Goal: Task Accomplishment & Management: Use online tool/utility

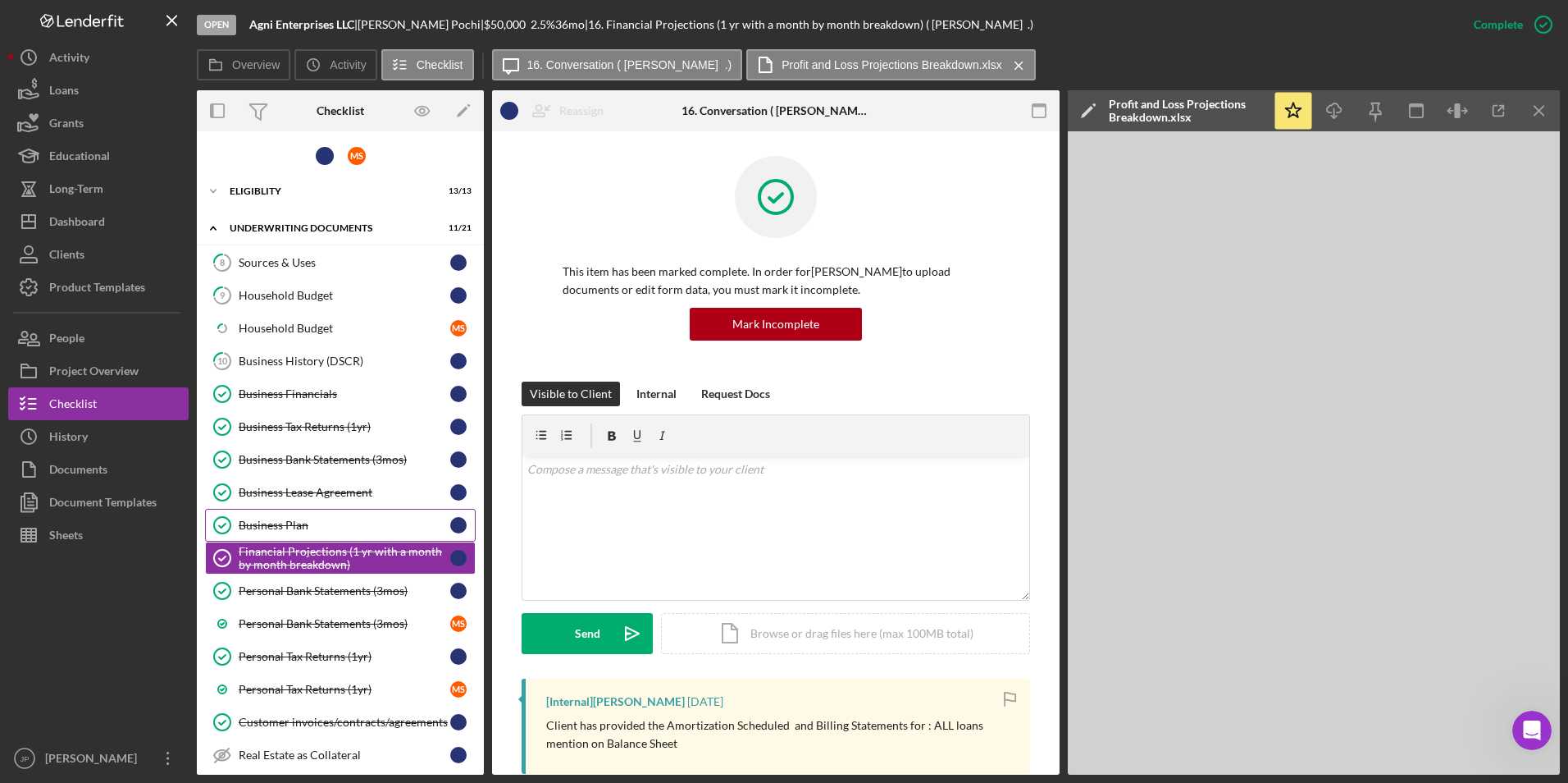
scroll to position [1067, 0]
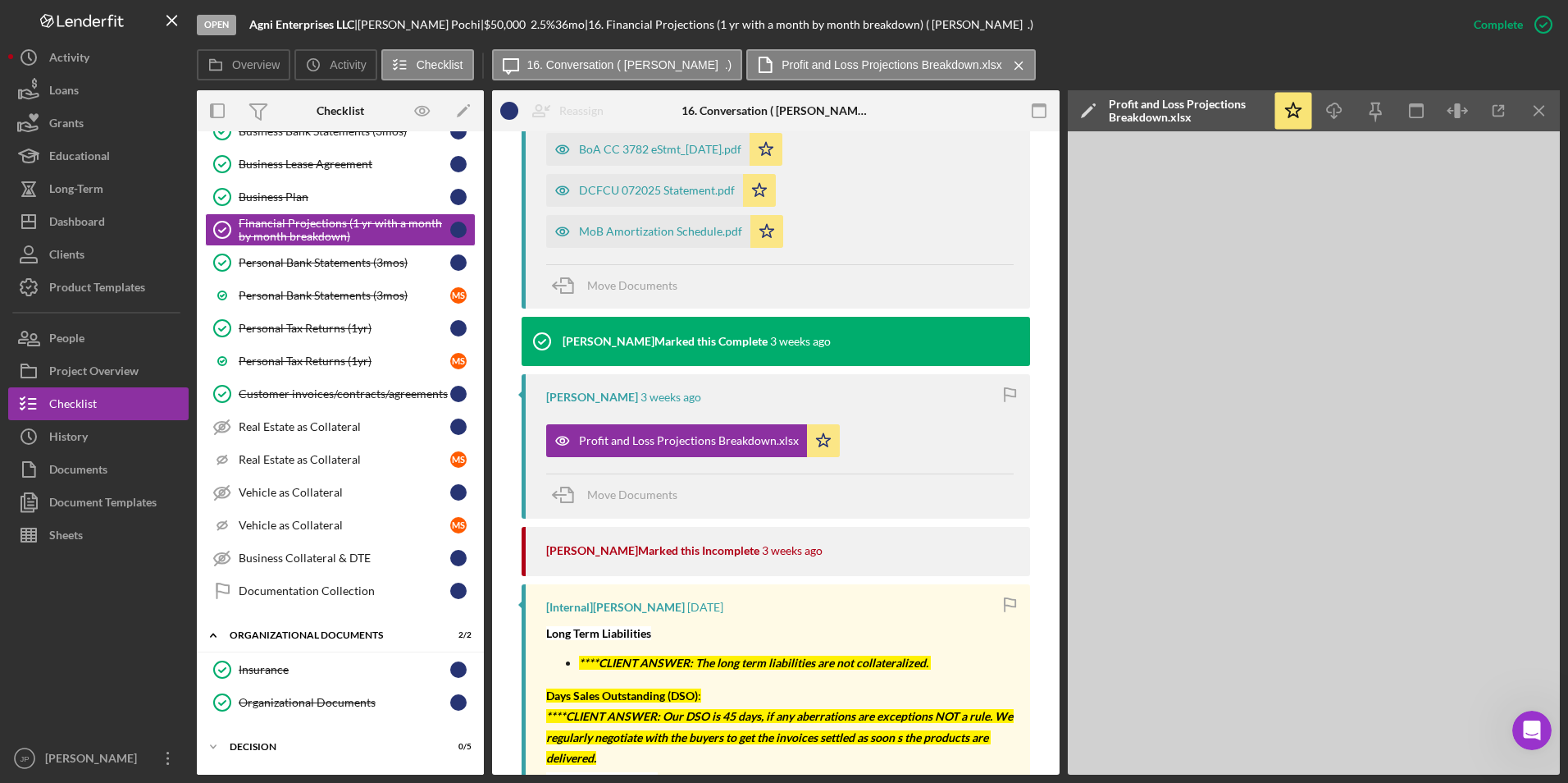
drag, startPoint x: 1537, startPoint y: 111, endPoint x: 1396, endPoint y: 82, distance: 144.0
click at [1537, 111] on icon "Icon/Menu Close" at bounding box center [1540, 111] width 37 height 37
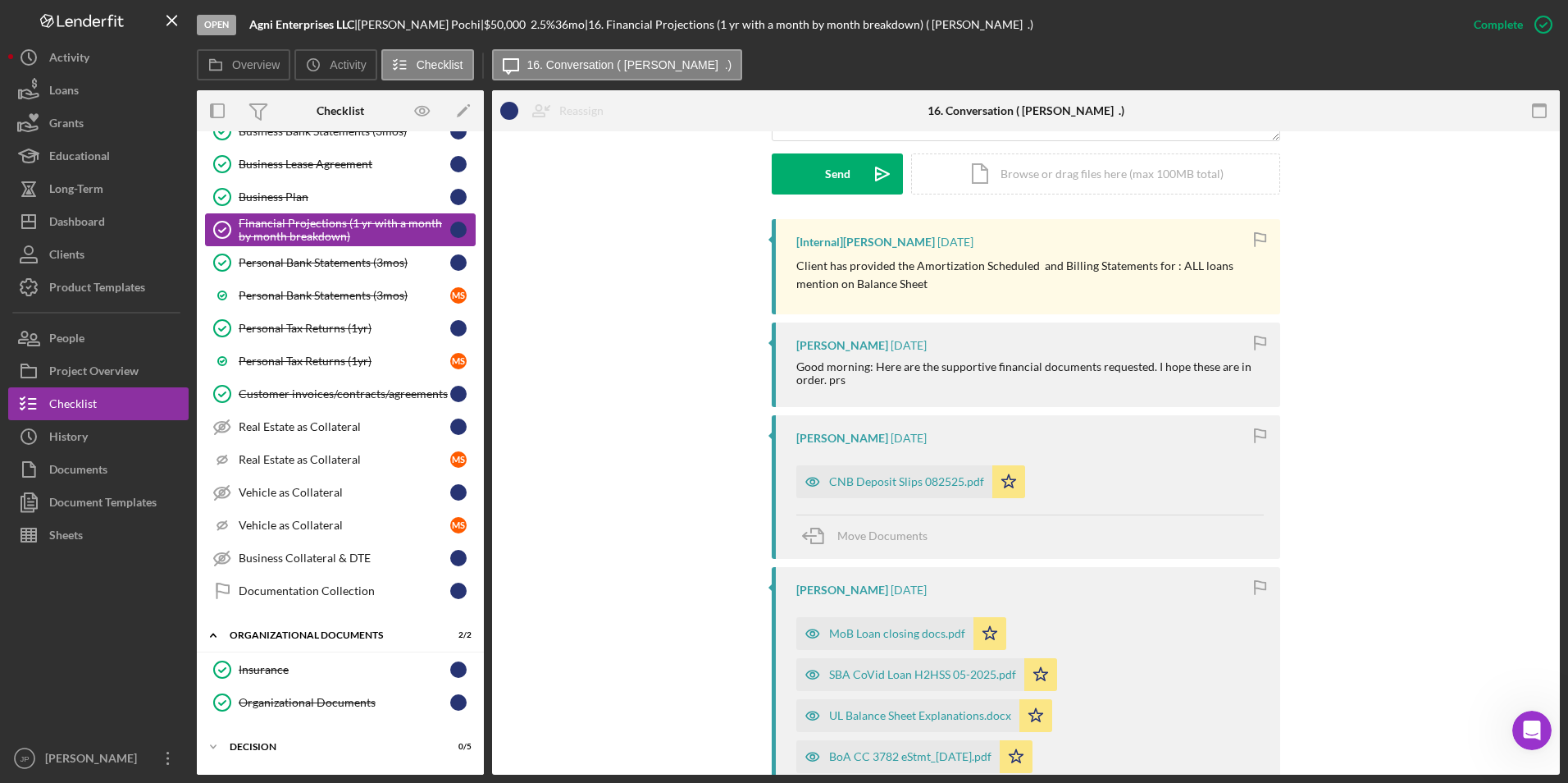
scroll to position [410, 0]
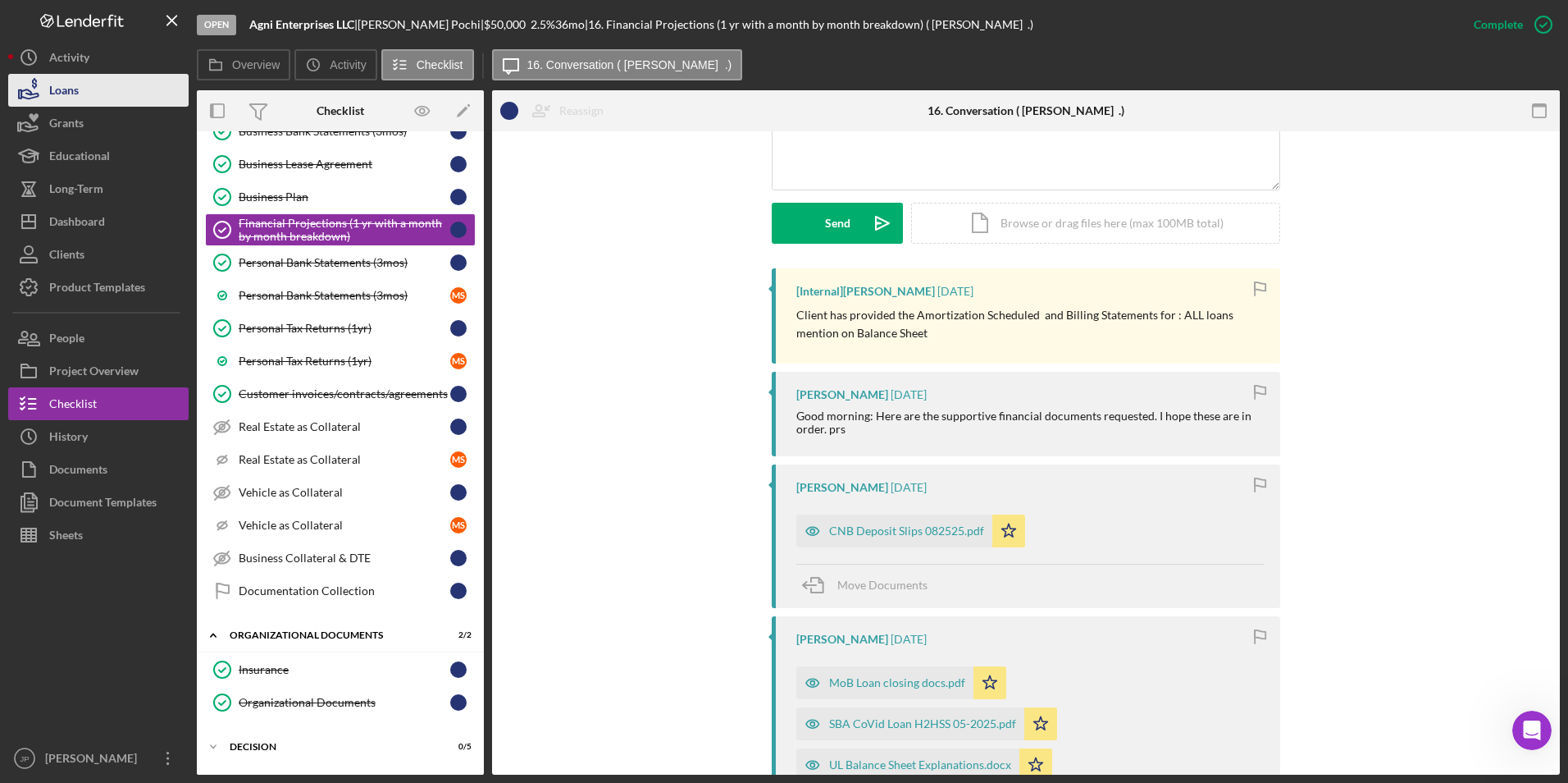
click at [95, 91] on button "Loans" at bounding box center [98, 91] width 180 height 33
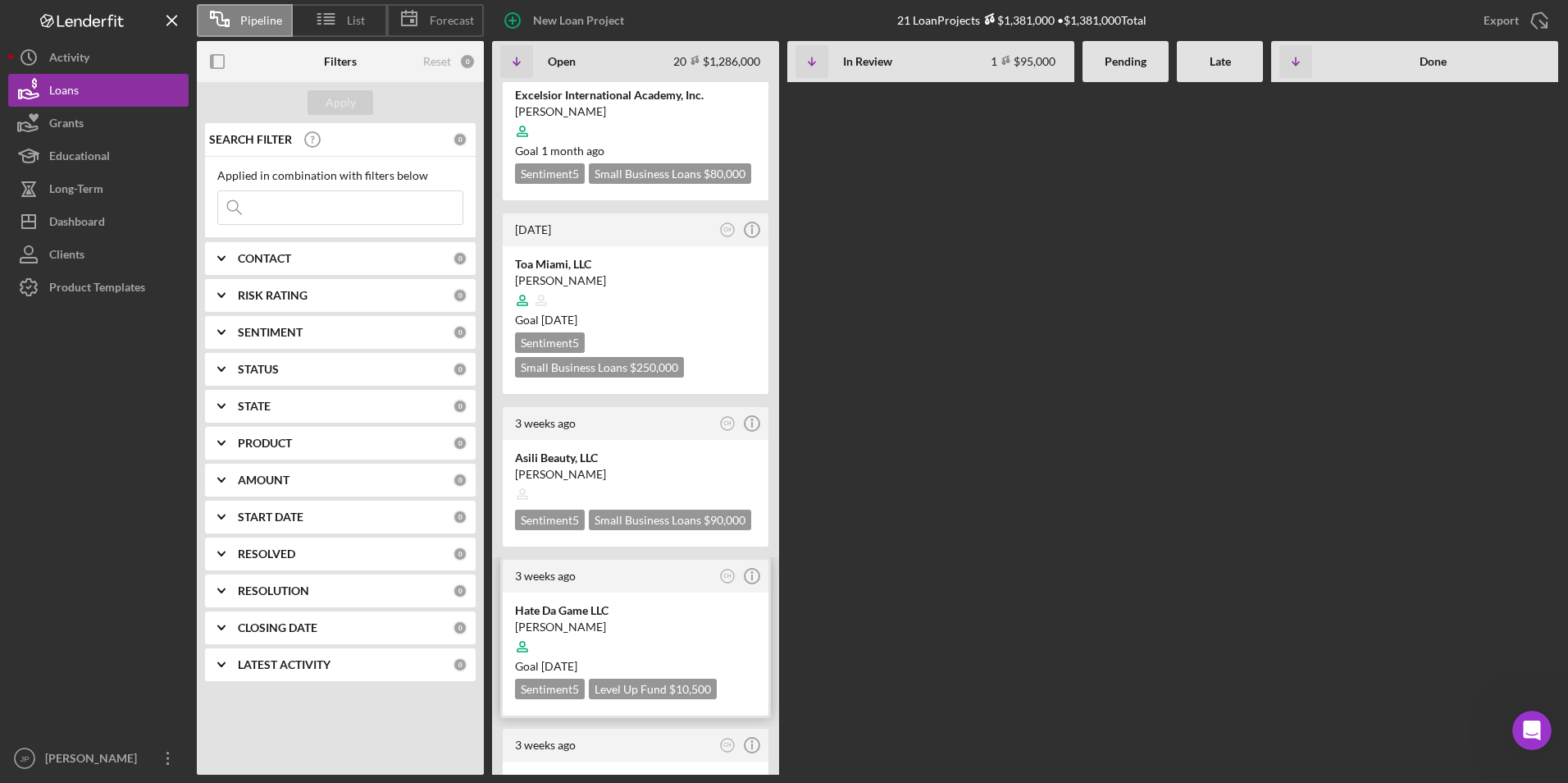
scroll to position [1477, 0]
click at [683, 618] on div "[PERSON_NAME]" at bounding box center [636, 625] width 241 height 17
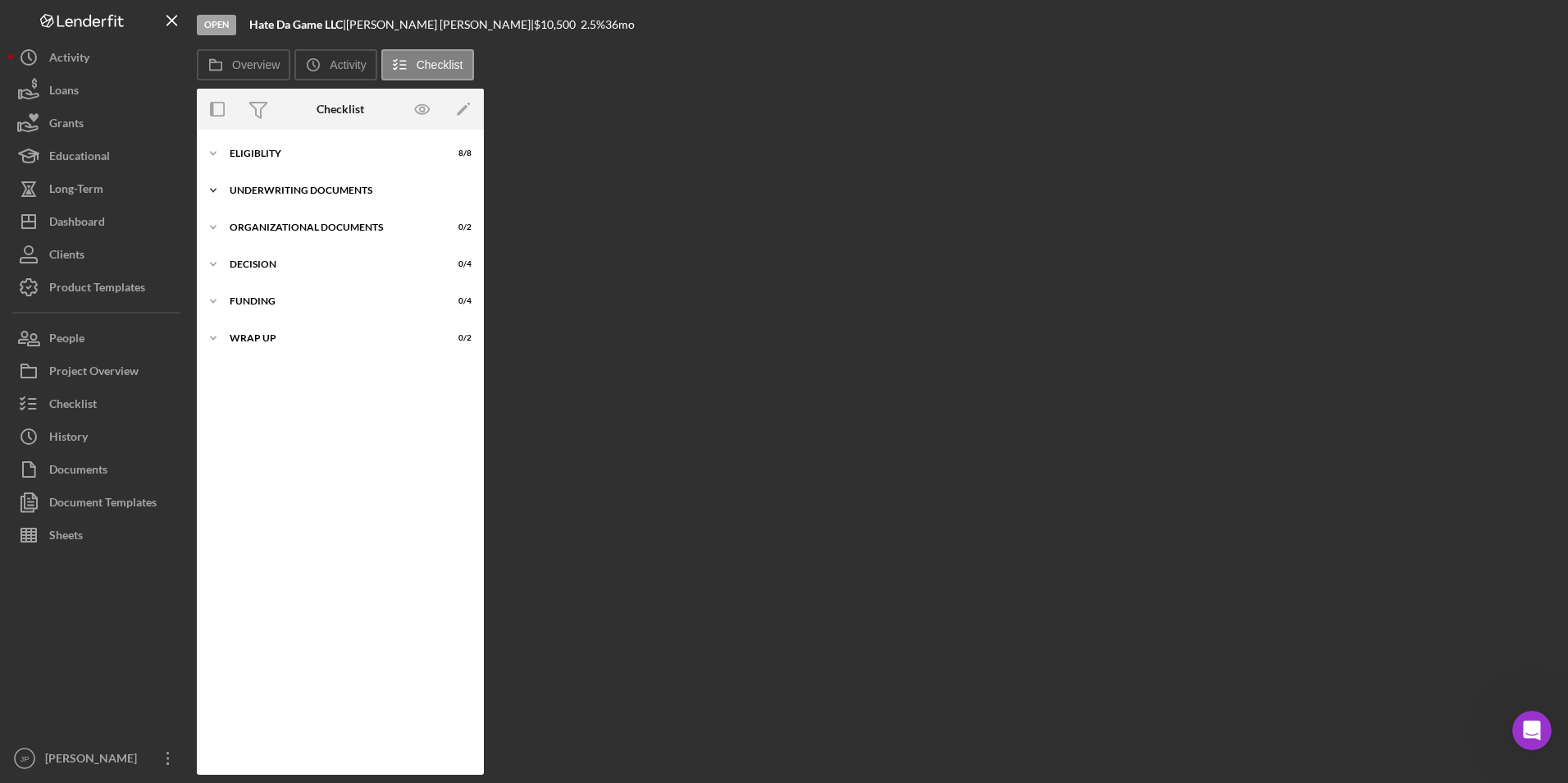
click at [282, 192] on div "Underwriting Documents" at bounding box center [347, 190] width 233 height 10
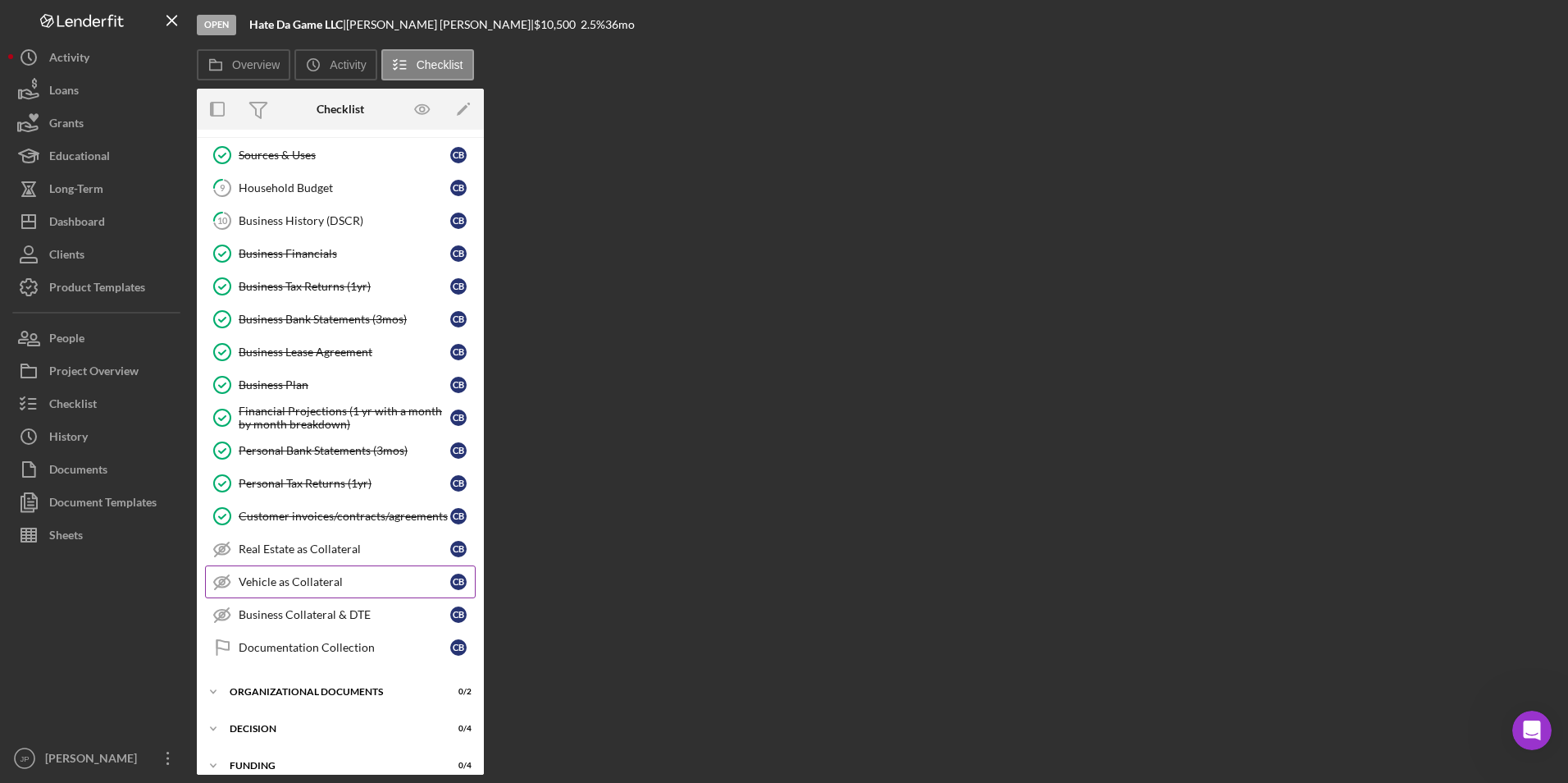
scroll to position [41, 0]
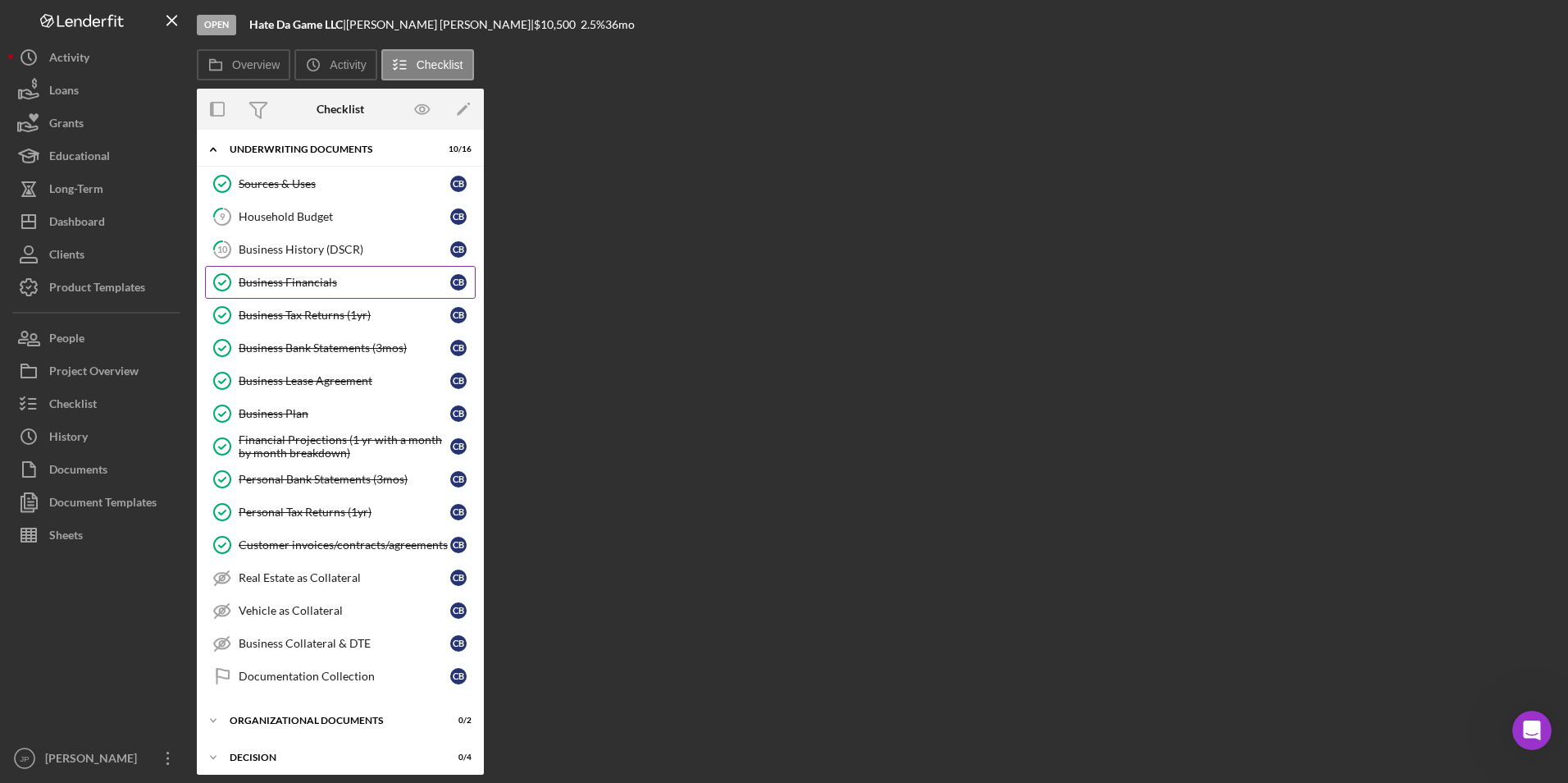
click at [284, 282] on div "Business Financials" at bounding box center [344, 282] width 212 height 13
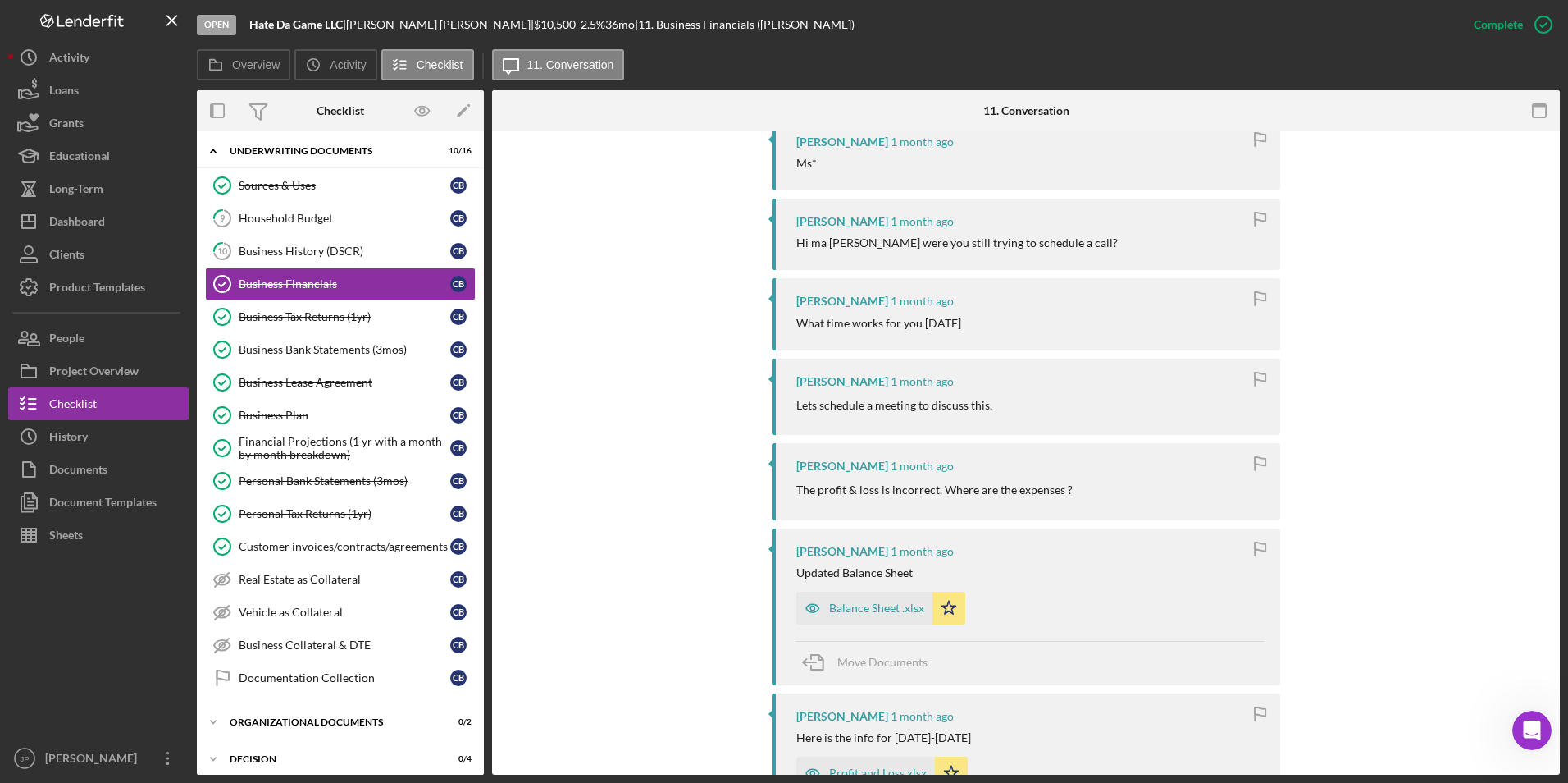
scroll to position [984, 0]
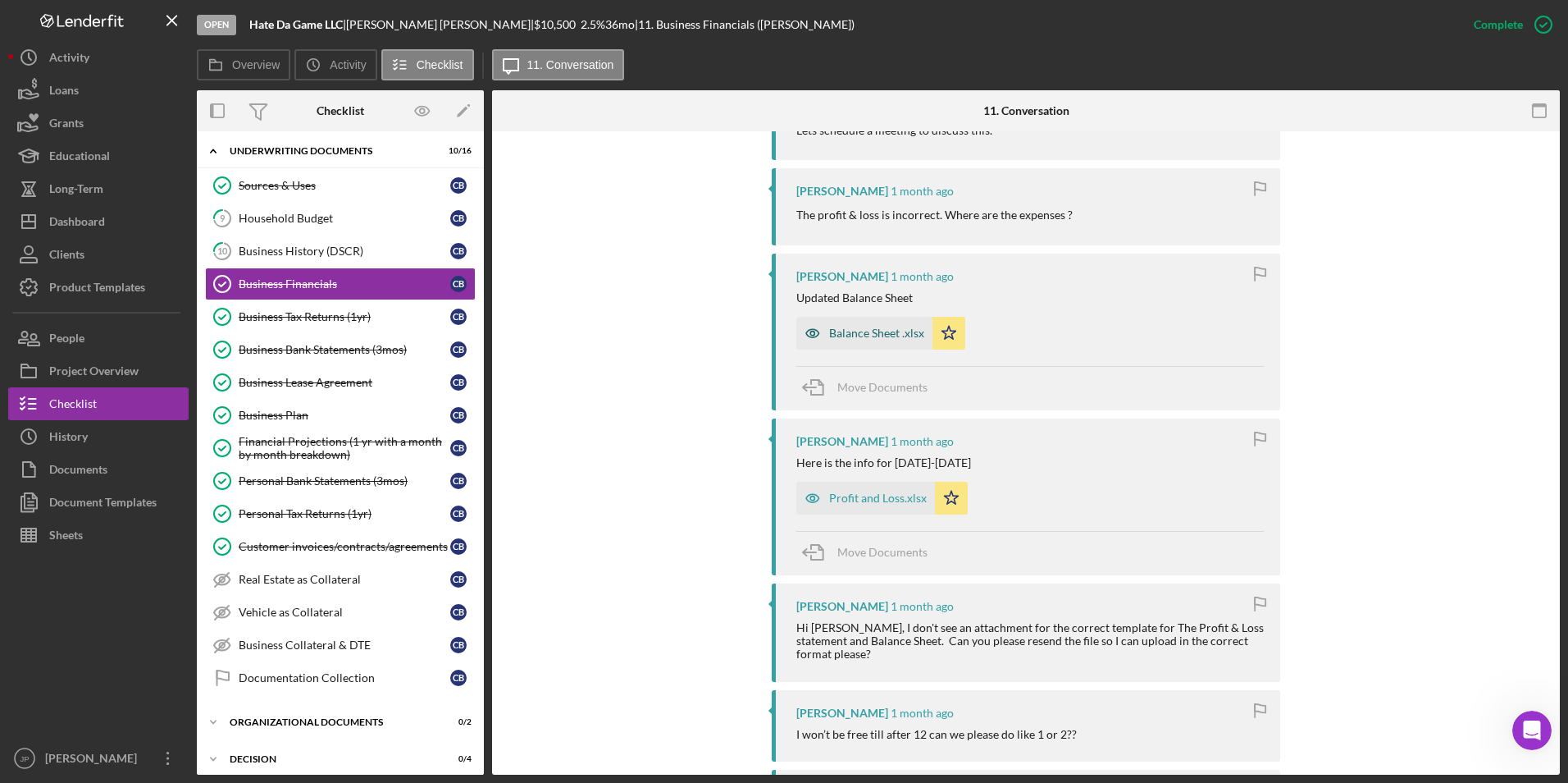
click at [831, 327] on div "Balance Sheet .xlsx" at bounding box center [876, 333] width 95 height 13
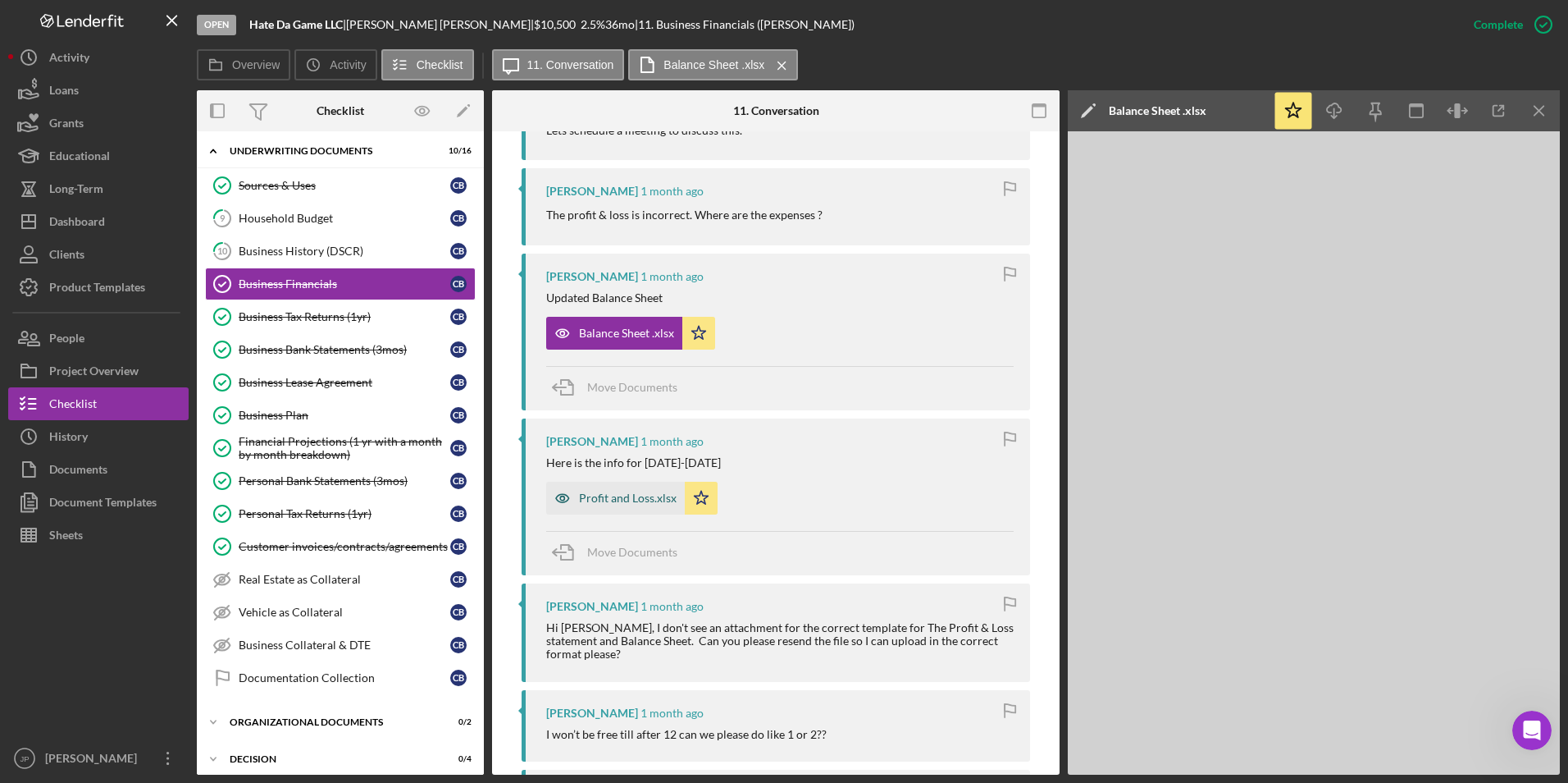
click at [620, 491] on div "Profit and Loss.xlsx" at bounding box center [628, 497] width 98 height 13
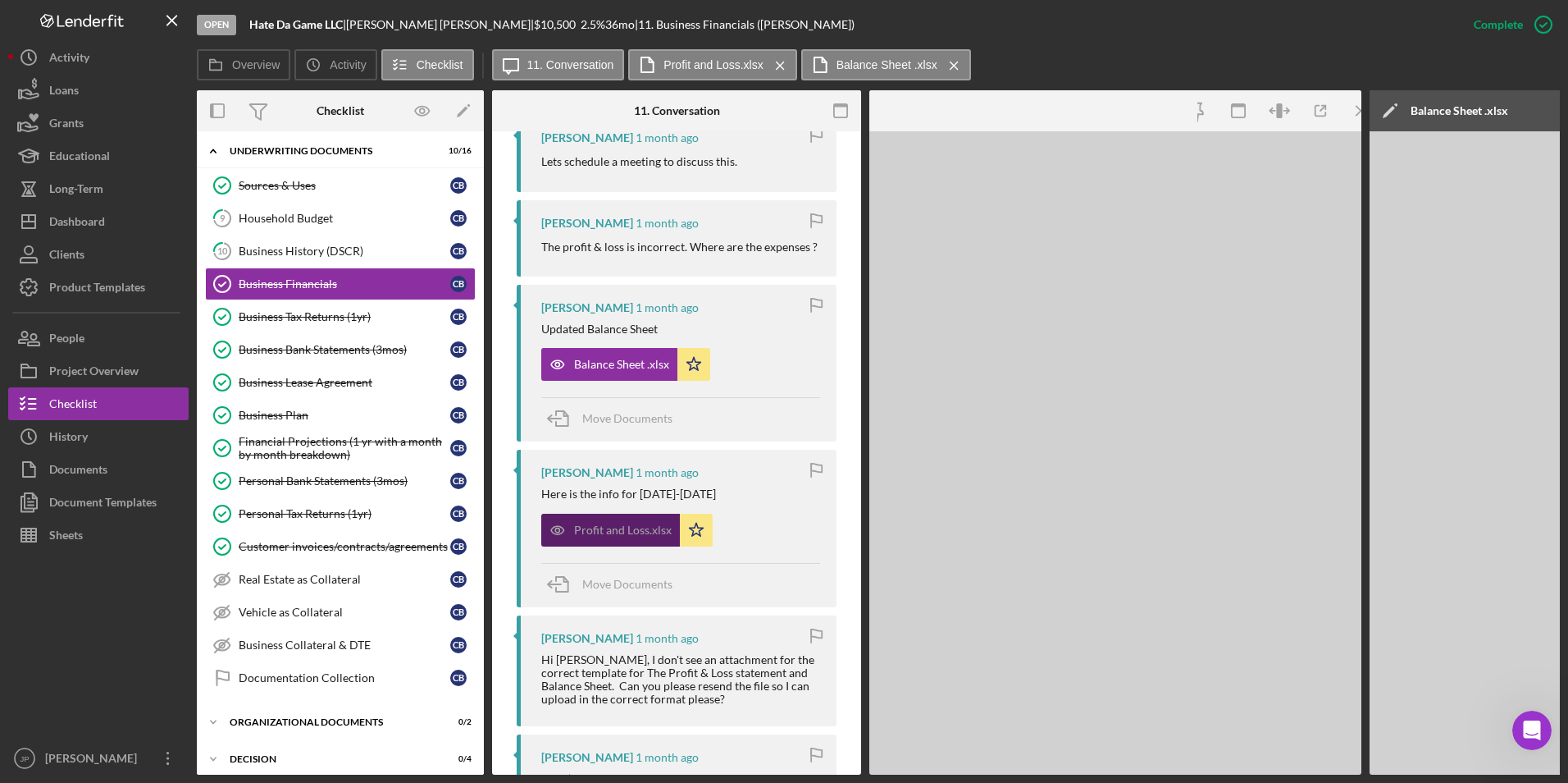
scroll to position [1016, 0]
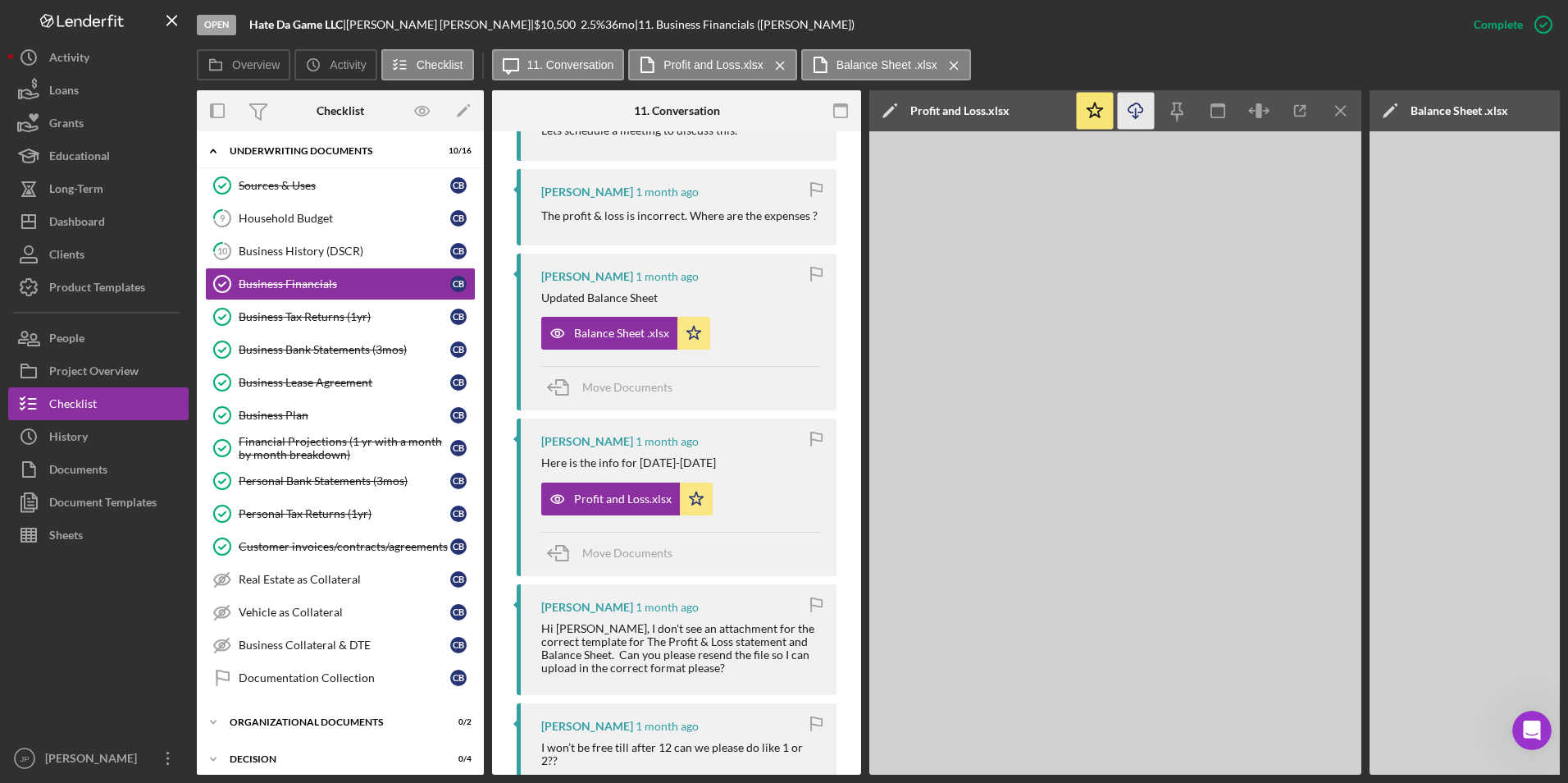
click at [1134, 109] on icon "Icon/Download" at bounding box center [1136, 111] width 37 height 37
click at [1450, 119] on div "Balance Sheet .xlsx" at bounding box center [1459, 111] width 98 height 41
click at [1338, 120] on icon "Icon/Menu Close" at bounding box center [1342, 111] width 37 height 37
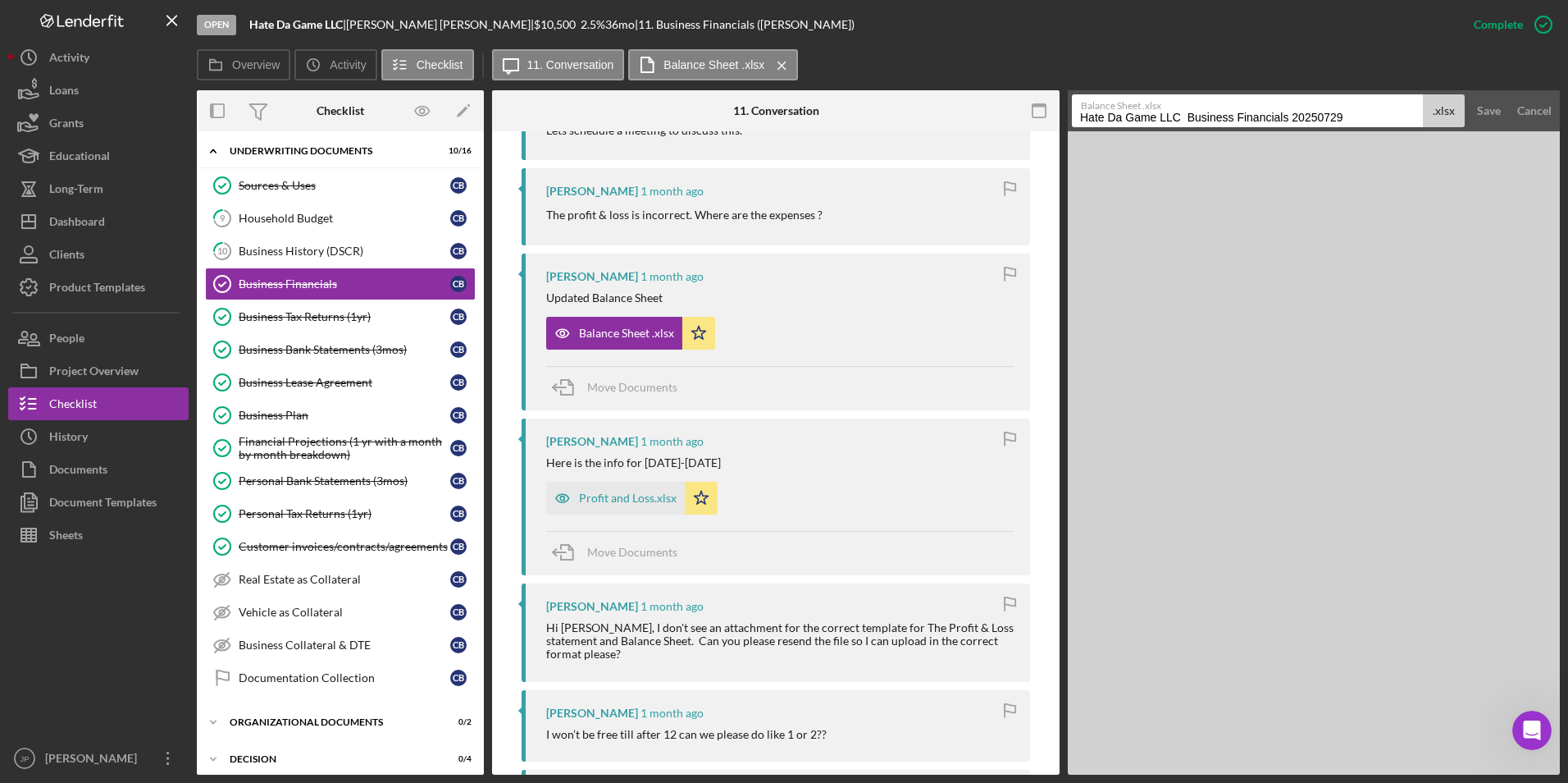
click at [1567, 253] on html "Open Hate Da Game LLC | [PERSON_NAME] | $10,500 $10,500 2.5 % 36 mo | 11. Busin…" at bounding box center [784, 391] width 1568 height 783
click at [1493, 115] on div "Save" at bounding box center [1489, 111] width 24 height 33
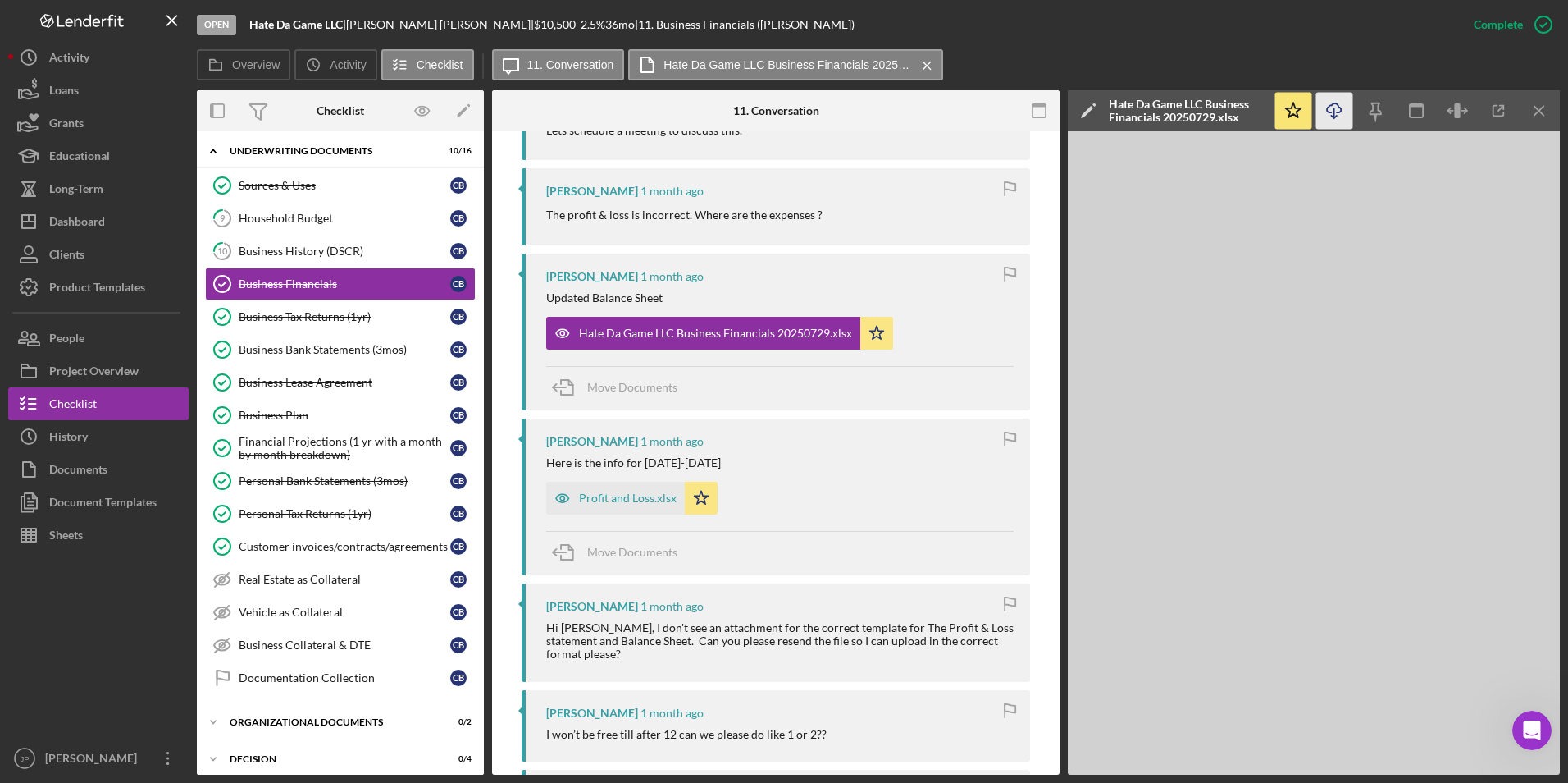
click at [1325, 103] on icon "Icon/Download" at bounding box center [1335, 111] width 37 height 37
click at [299, 447] on div "Financial Projections (1 yr with a month by month breakdown)" at bounding box center [344, 448] width 212 height 26
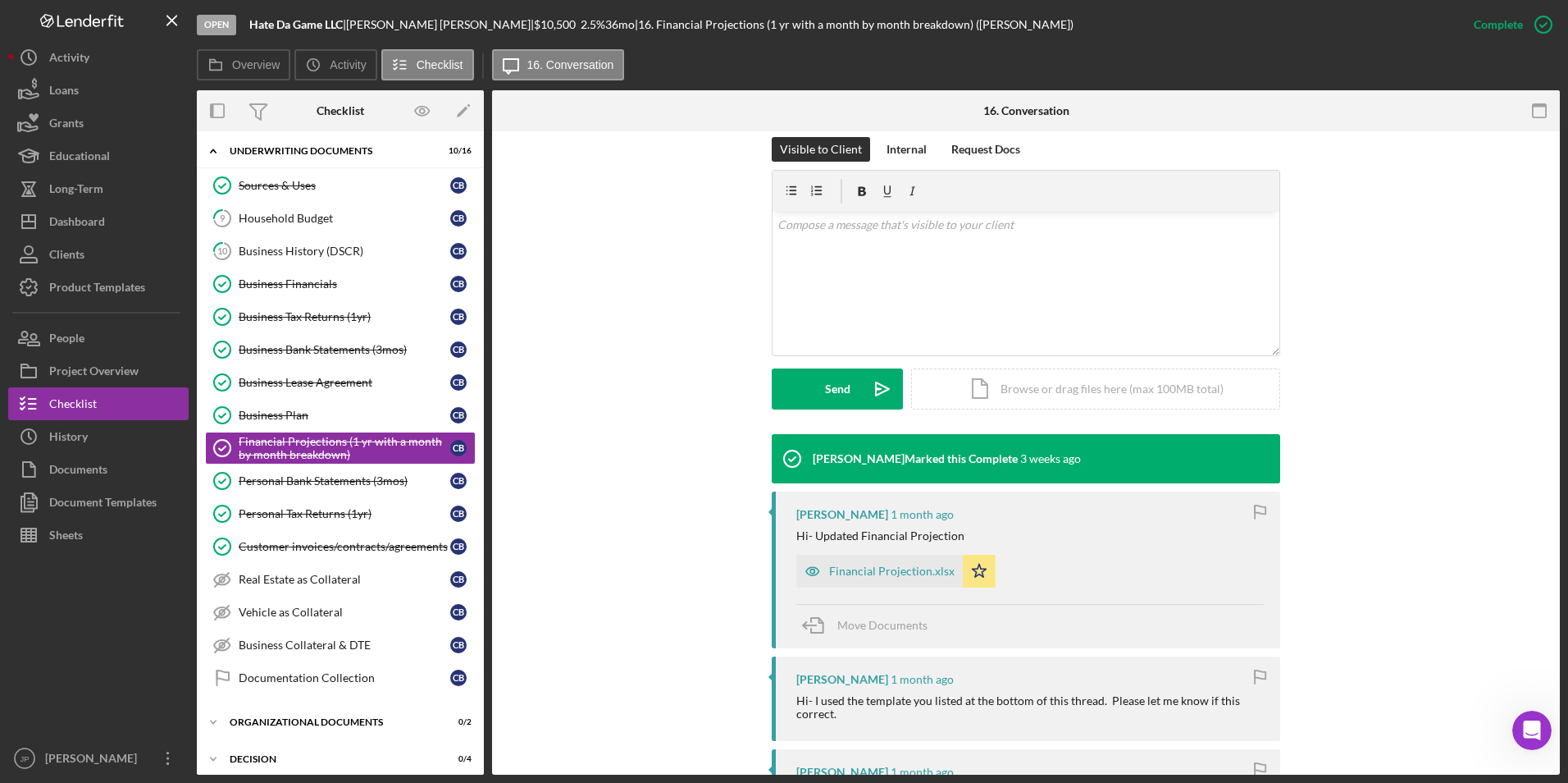
scroll to position [246, 0]
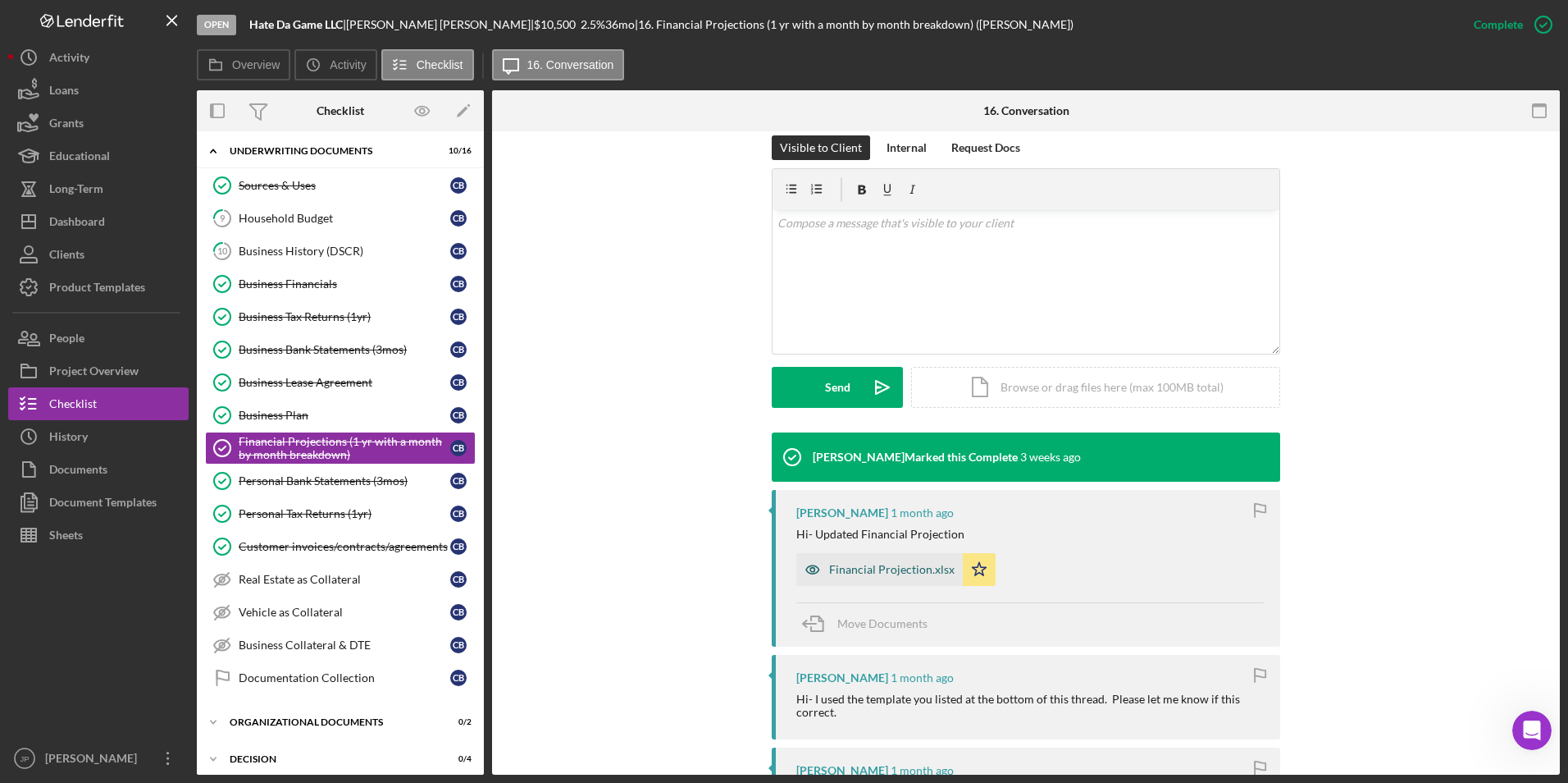
click at [882, 565] on div "Financial Projection.xlsx" at bounding box center [892, 569] width 125 height 13
click at [882, 565] on div "Financial Projection.xlsx Icon/Star" at bounding box center [1030, 565] width 468 height 41
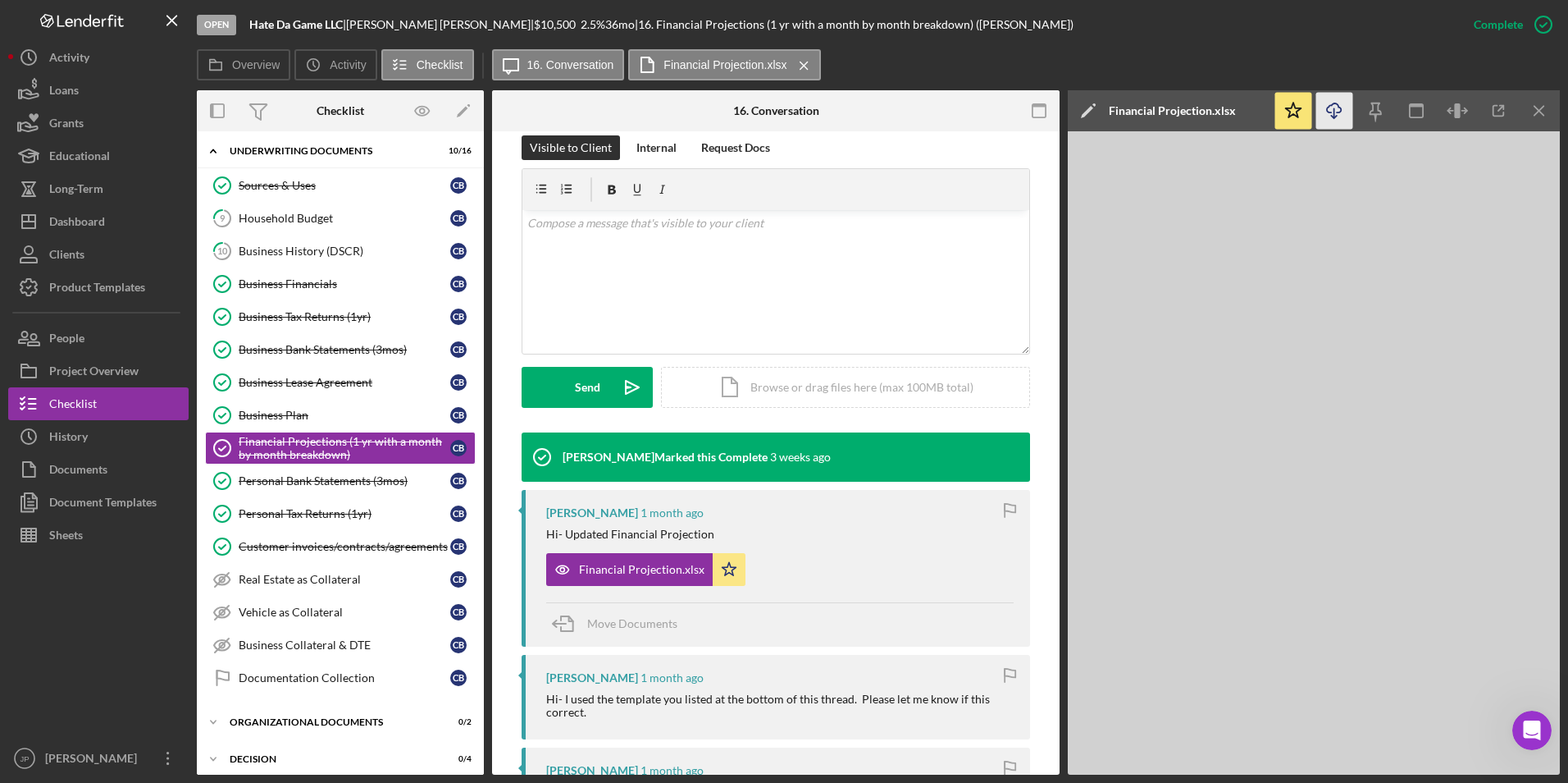
click at [1329, 106] on icon "button" at bounding box center [1334, 108] width 14 height 9
